Goal: Task Accomplishment & Management: Manage account settings

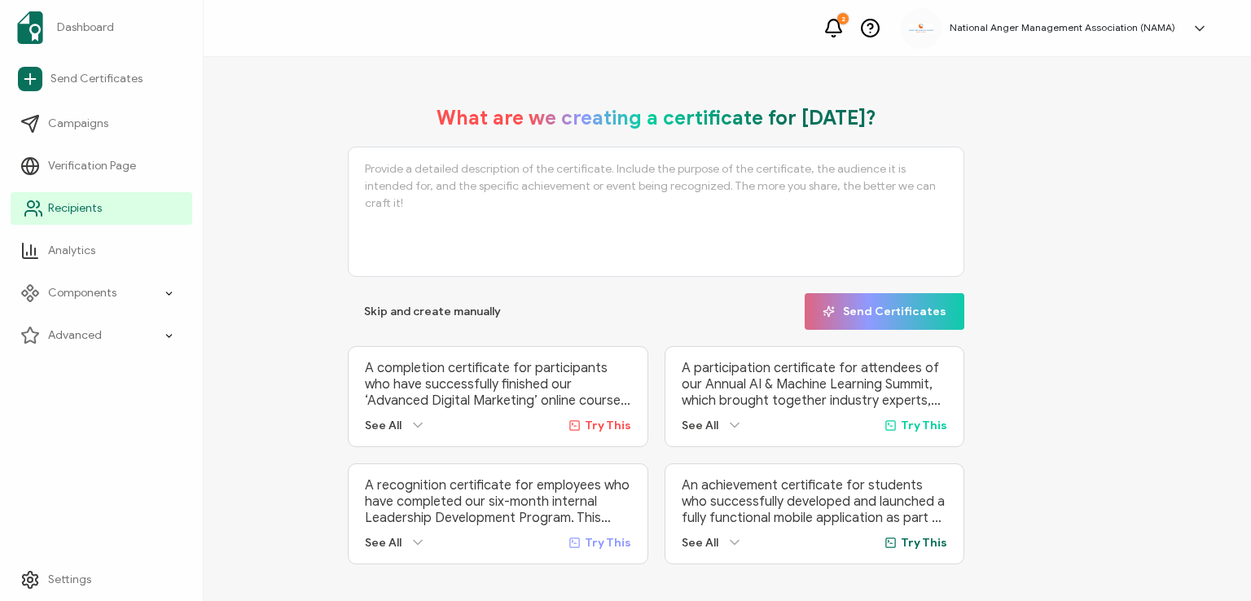
click at [68, 211] on span "Recipients" at bounding box center [75, 208] width 54 height 16
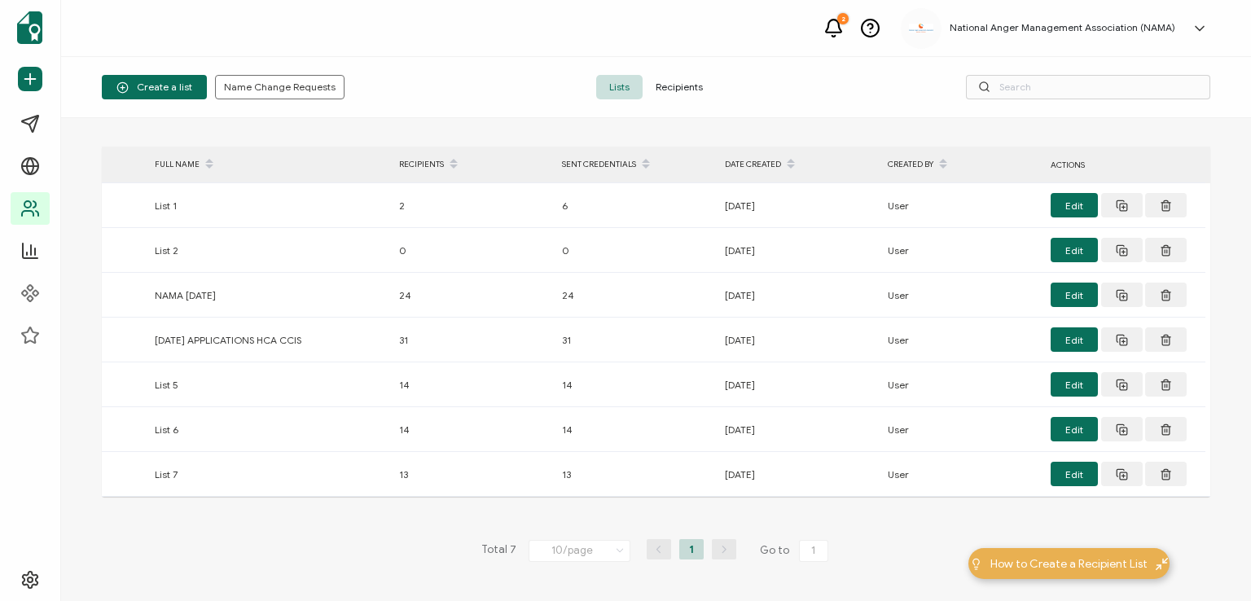
click at [664, 82] on span "Recipients" at bounding box center [678, 87] width 73 height 24
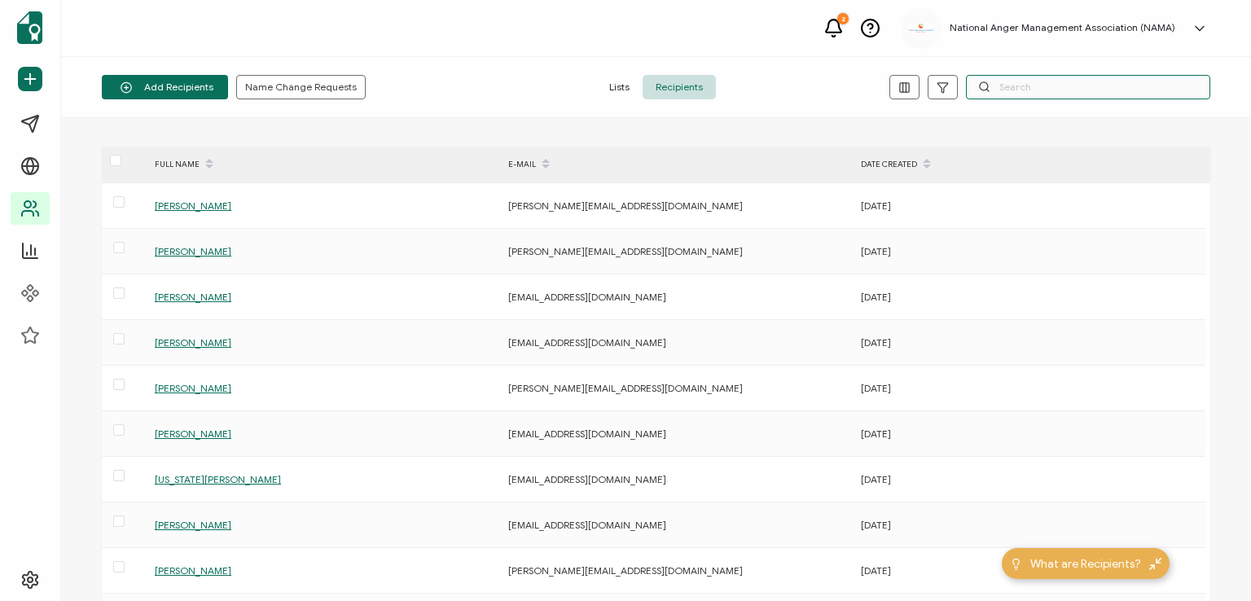
click at [1029, 85] on input "text" at bounding box center [1088, 87] width 244 height 24
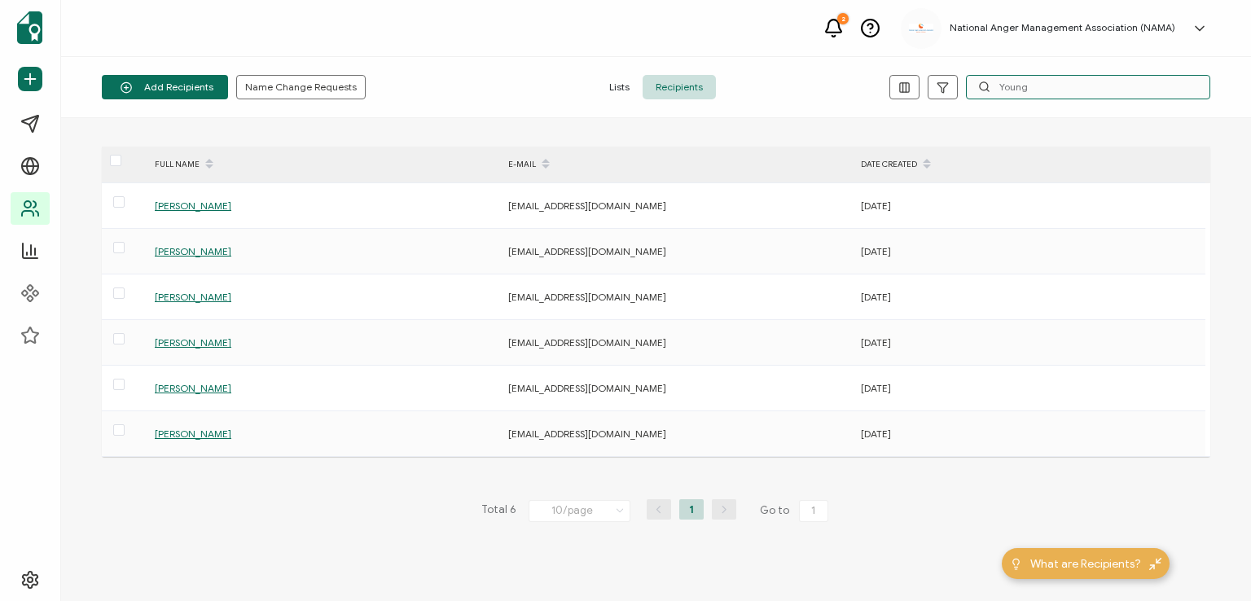
type input "Young"
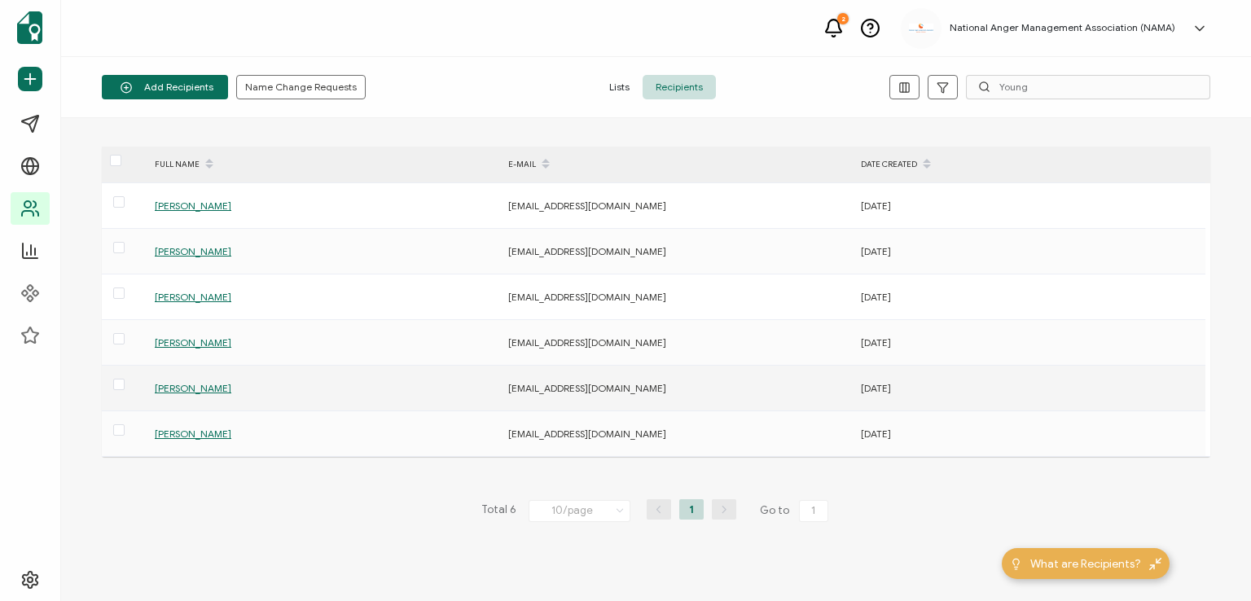
click at [179, 382] on span "[PERSON_NAME]" at bounding box center [193, 388] width 77 height 12
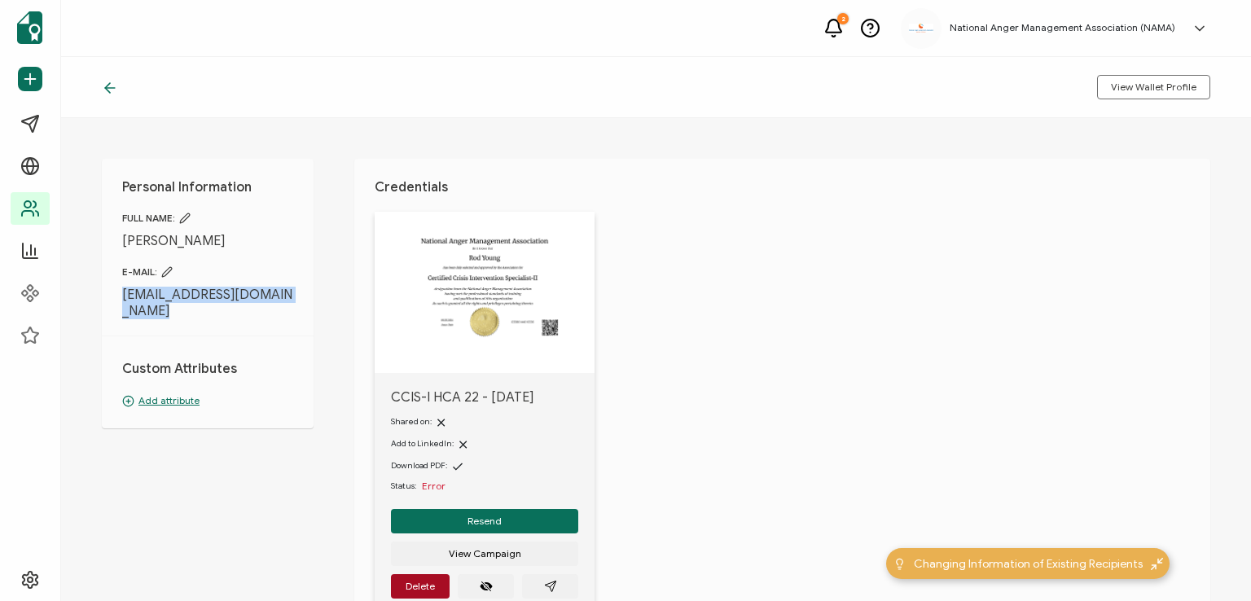
drag, startPoint x: 120, startPoint y: 291, endPoint x: 280, endPoint y: 310, distance: 160.8
click at [280, 310] on div "Personal Information FULL NAME: [PERSON_NAME] E-MAIL: [EMAIL_ADDRESS][DOMAIN_NA…" at bounding box center [208, 293] width 212 height 269
copy div "[EMAIL_ADDRESS][DOMAIN_NAME]"
click at [293, 324] on div "Personal Information FULL NAME: [PERSON_NAME] E-MAIL: [EMAIL_ADDRESS][DOMAIN_NA…" at bounding box center [208, 293] width 212 height 269
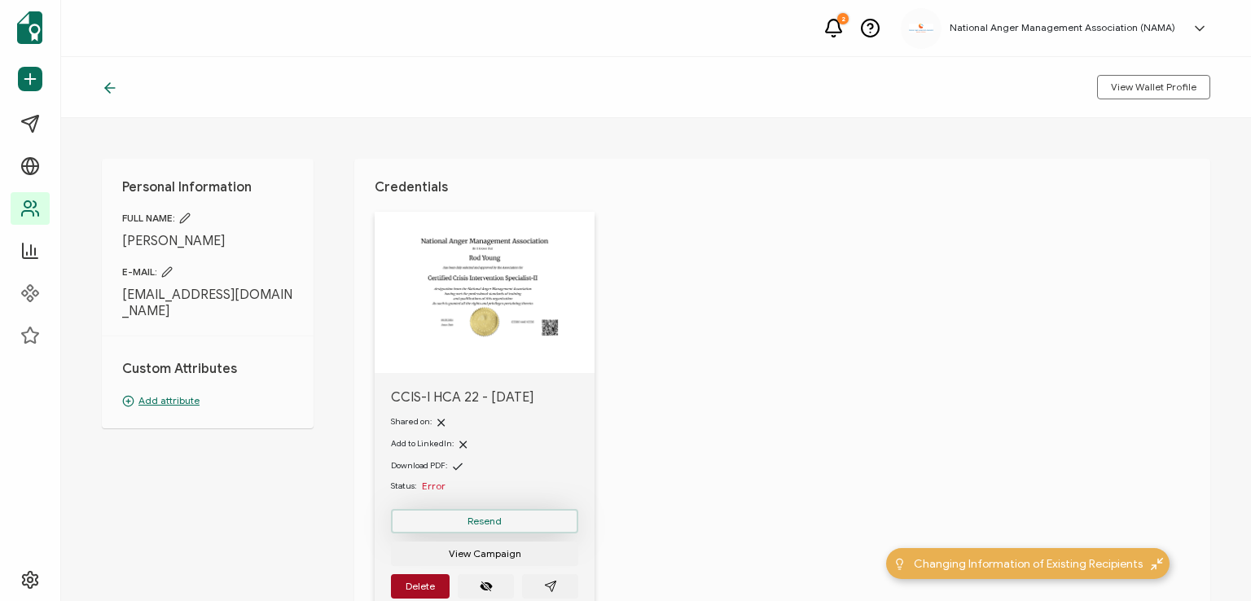
click at [486, 513] on button "Resend" at bounding box center [484, 521] width 187 height 24
